Goal: Navigation & Orientation: Find specific page/section

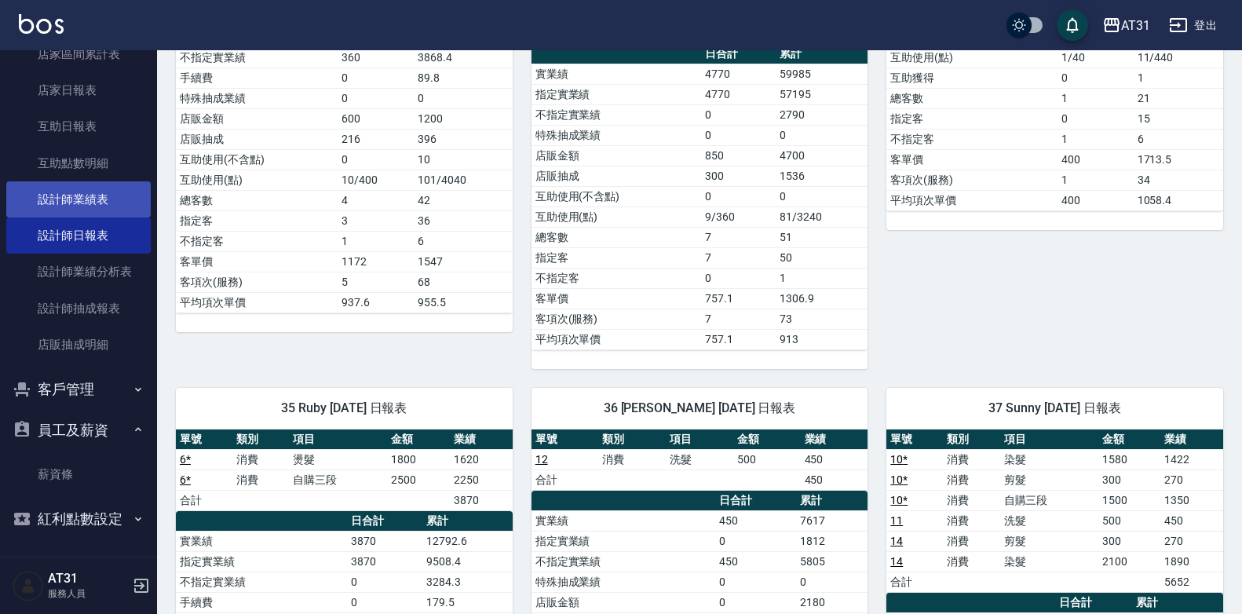
scroll to position [489, 0]
click at [346, 25] on div "AT31 登出" at bounding box center [621, 25] width 1242 height 50
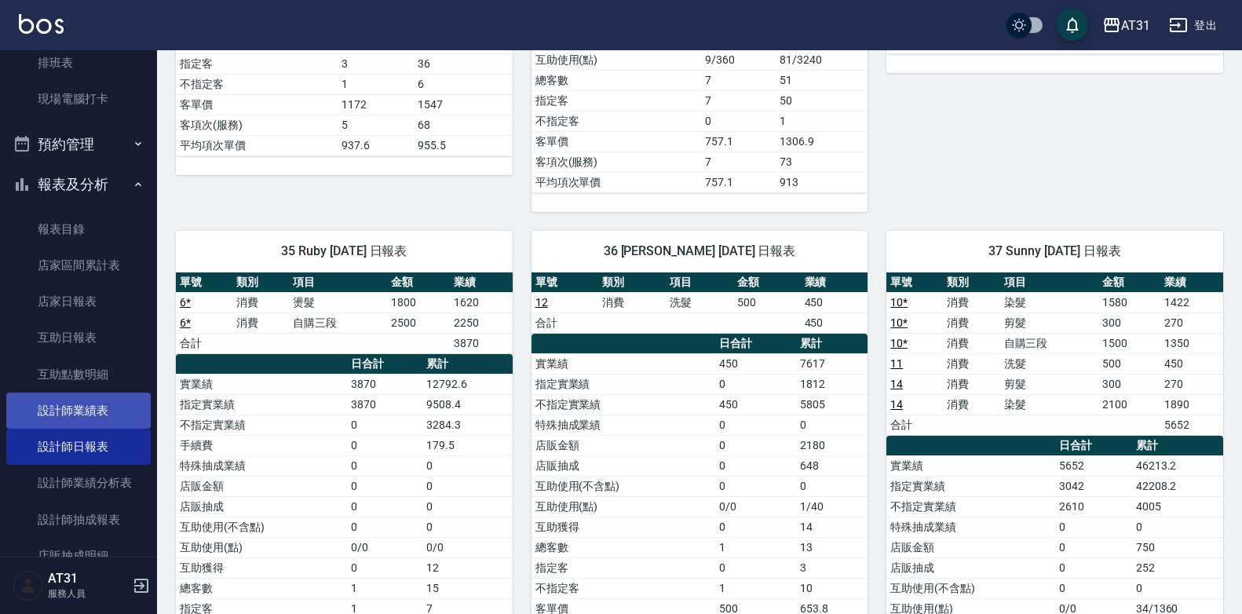
scroll to position [254, 0]
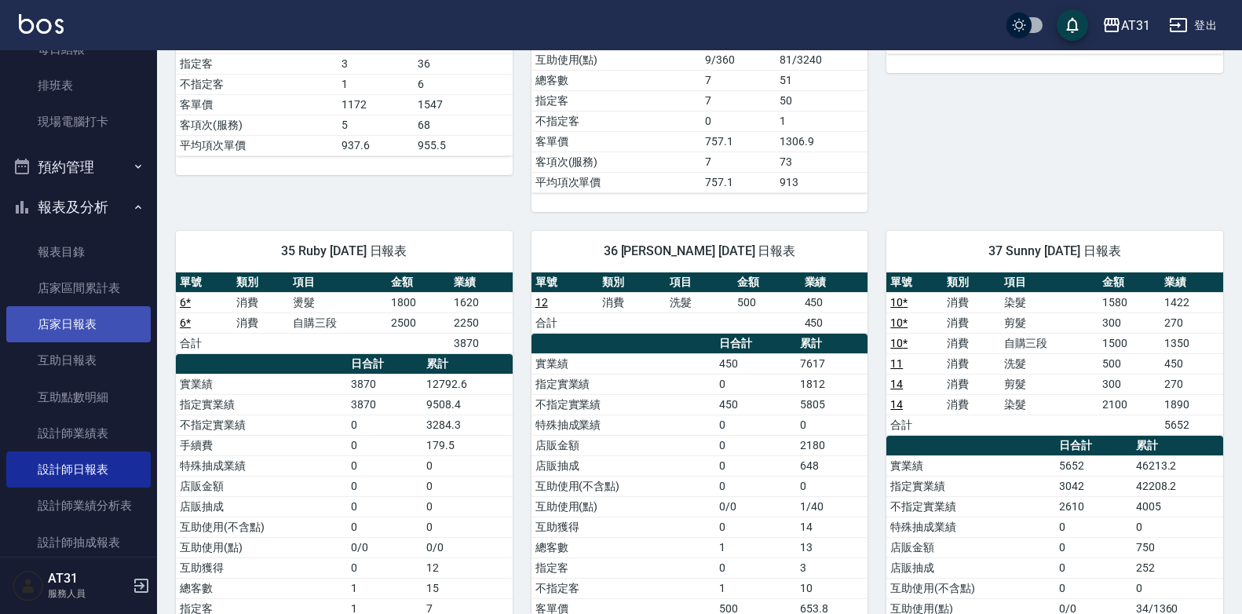
click at [75, 315] on link "店家日報表" at bounding box center [78, 324] width 144 height 36
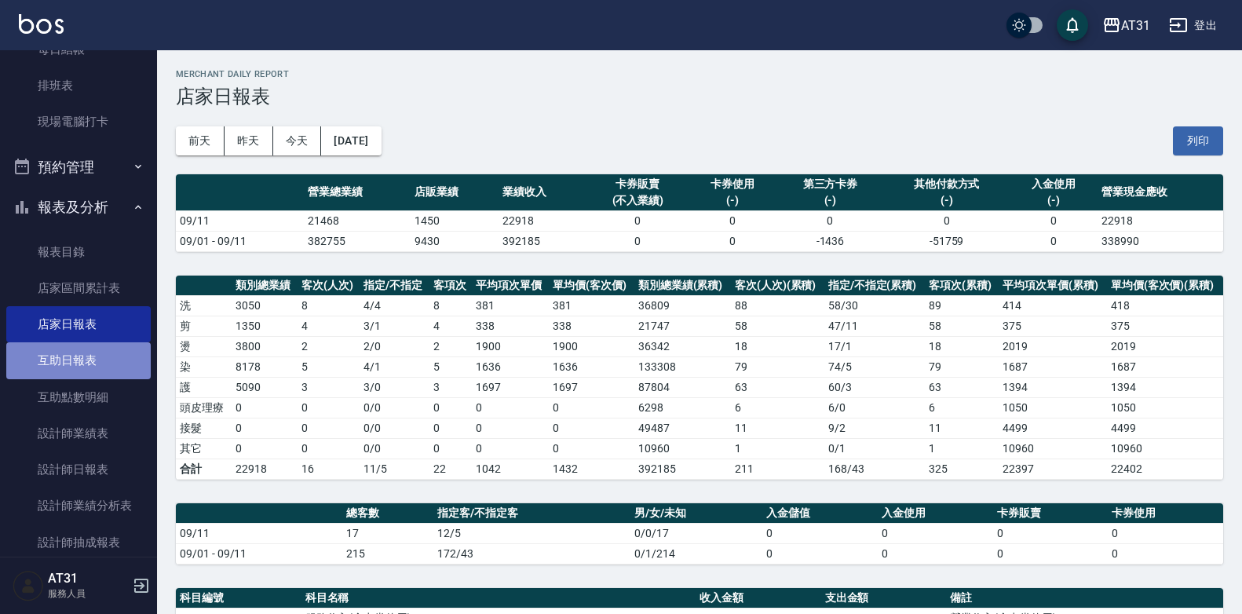
click at [109, 364] on link "互助日報表" at bounding box center [78, 360] width 144 height 36
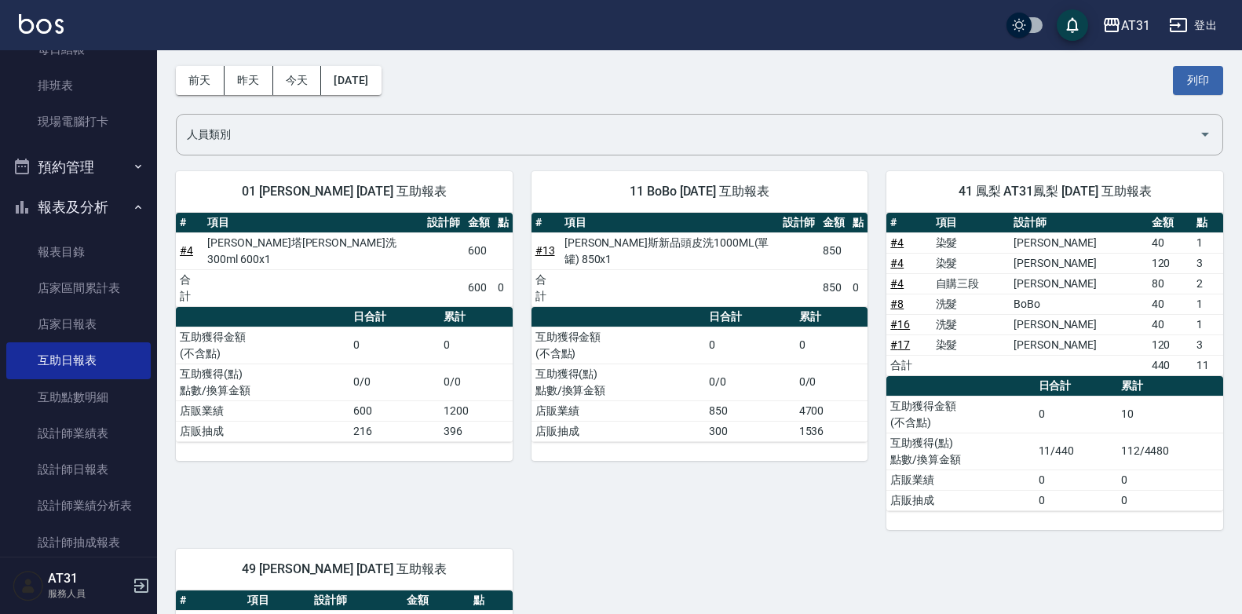
scroll to position [158, 0]
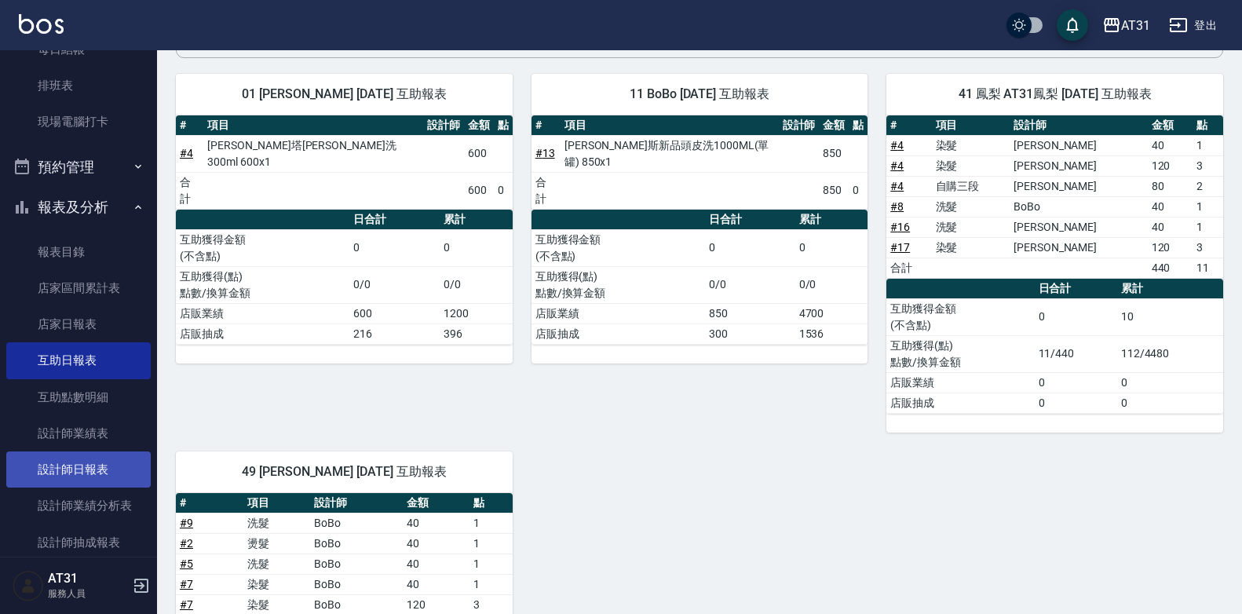
click at [124, 483] on link "設計師日報表" at bounding box center [78, 469] width 144 height 36
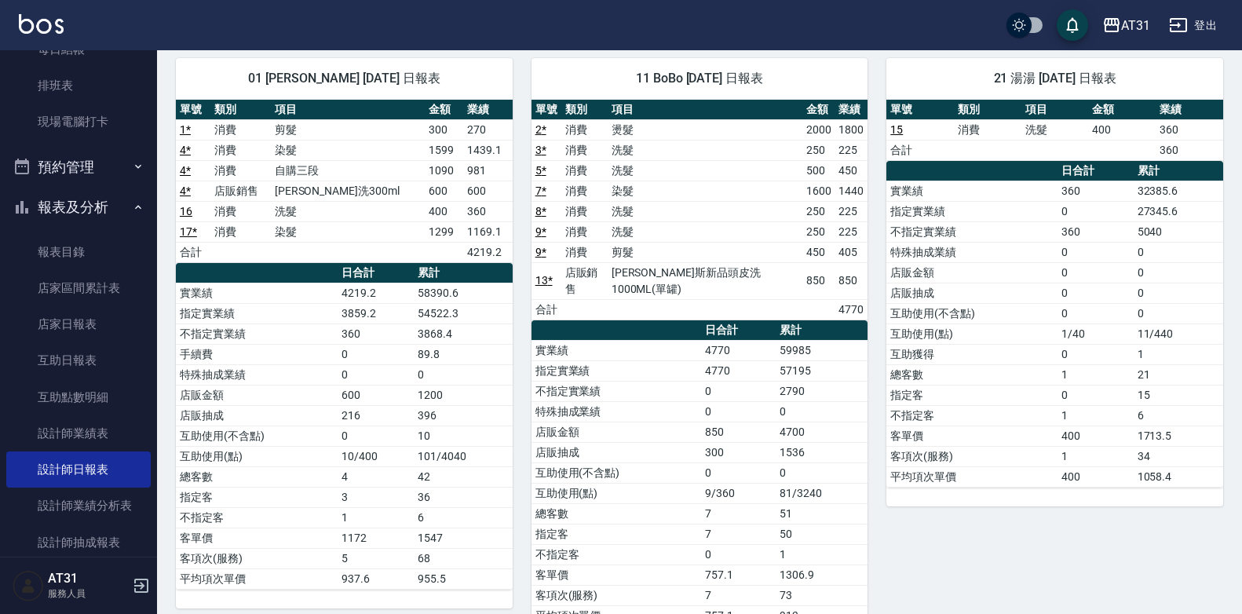
scroll to position [102, 0]
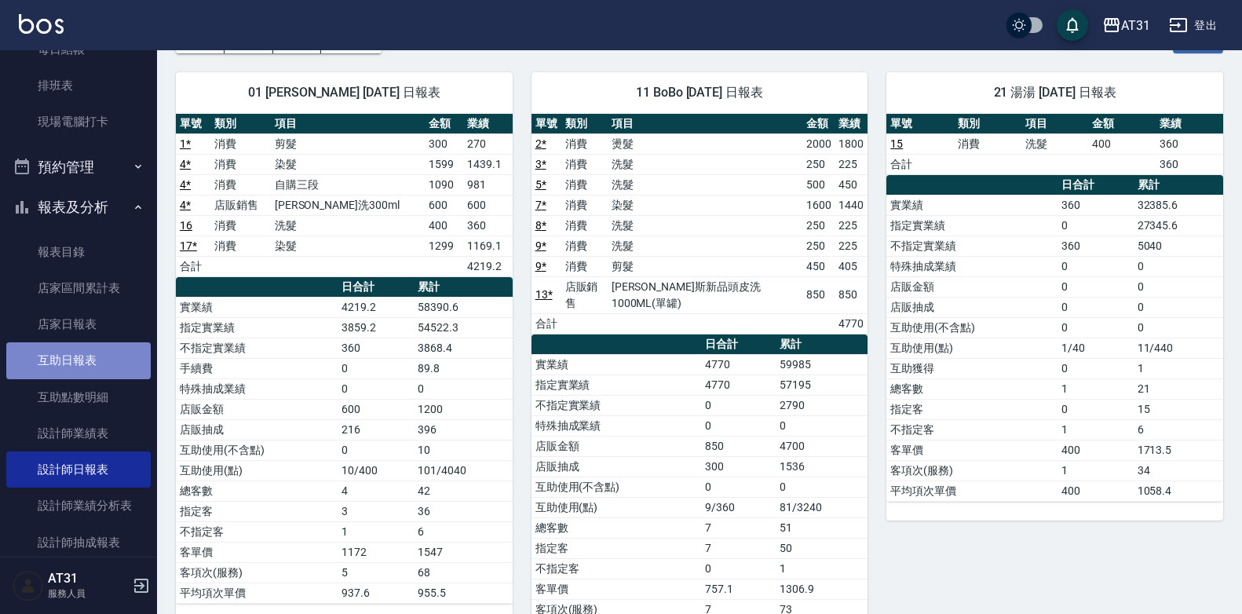
click at [84, 350] on link "互助日報表" at bounding box center [78, 360] width 144 height 36
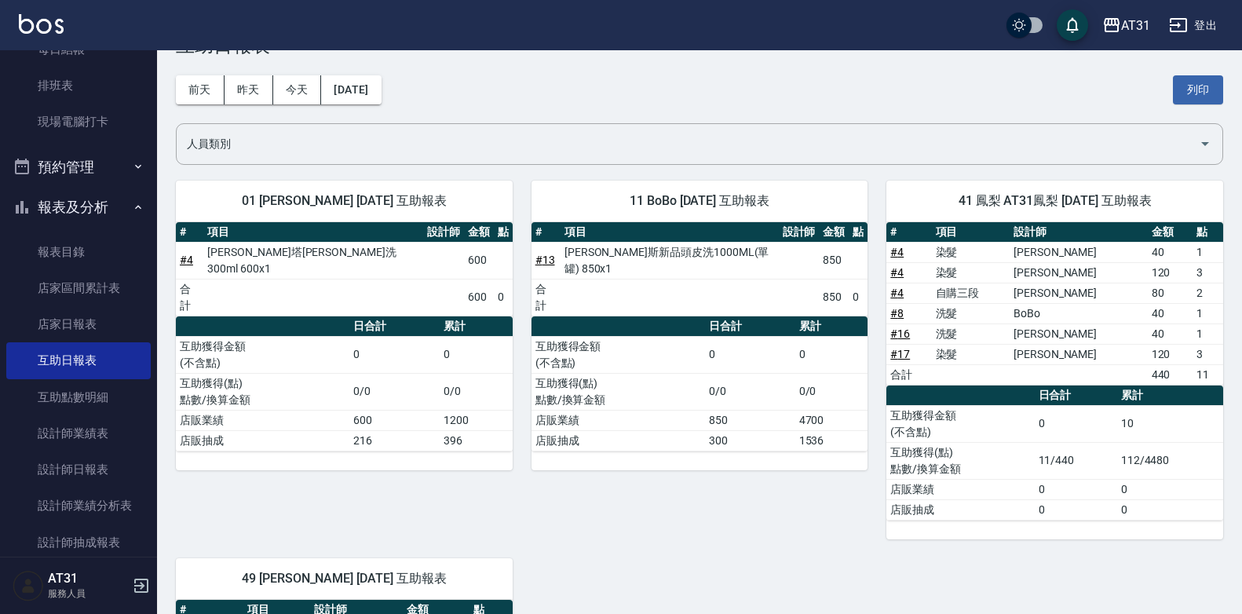
scroll to position [78, 0]
